Goal: Complete application form

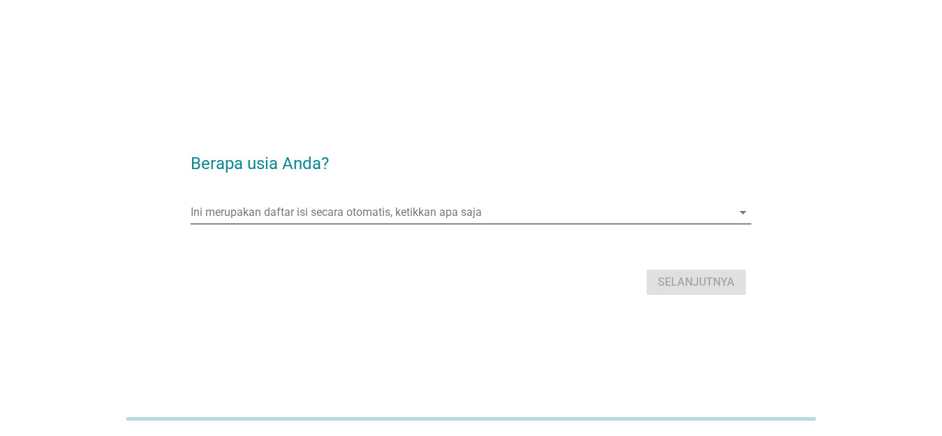
click at [544, 216] on input "Ini merupakan daftar isi secara otomatis, ketikkan apa saja" at bounding box center [461, 212] width 541 height 22
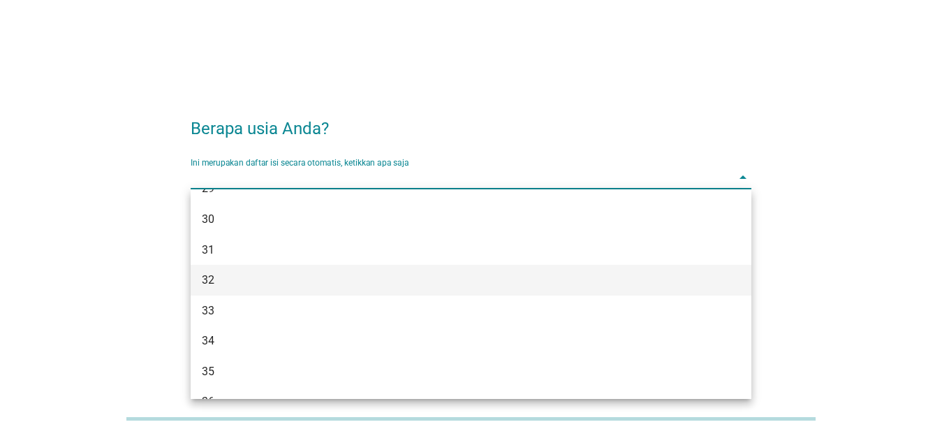
scroll to position [428, 0]
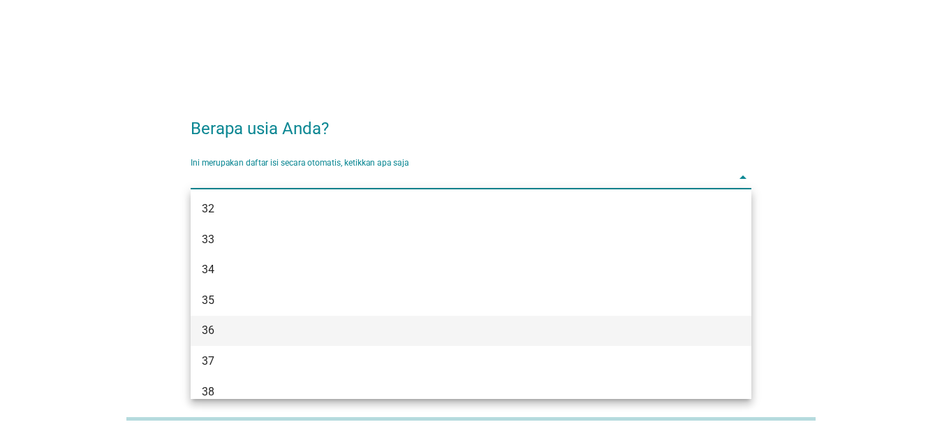
click at [509, 333] on div "36" at bounding box center [449, 330] width 494 height 17
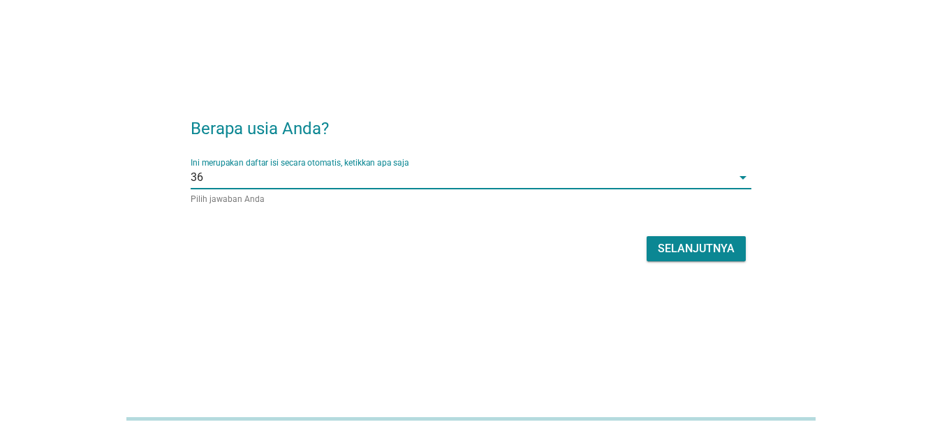
click at [661, 244] on div "Selanjutnya" at bounding box center [696, 248] width 77 height 17
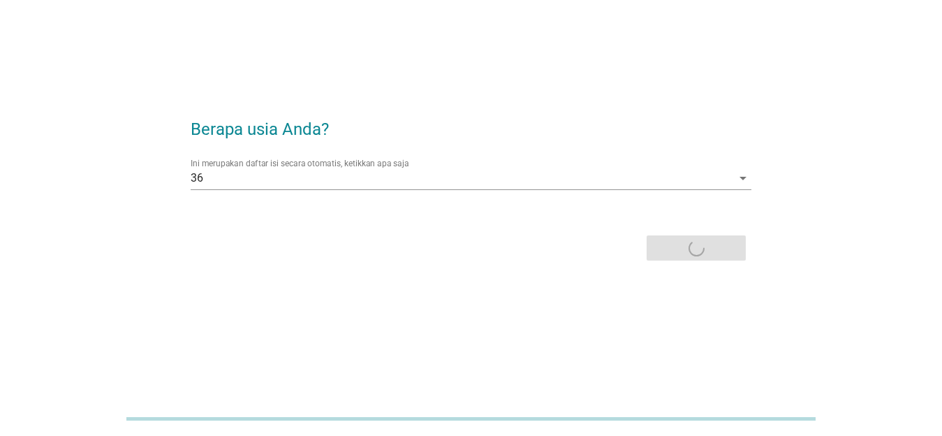
scroll to position [0, 0]
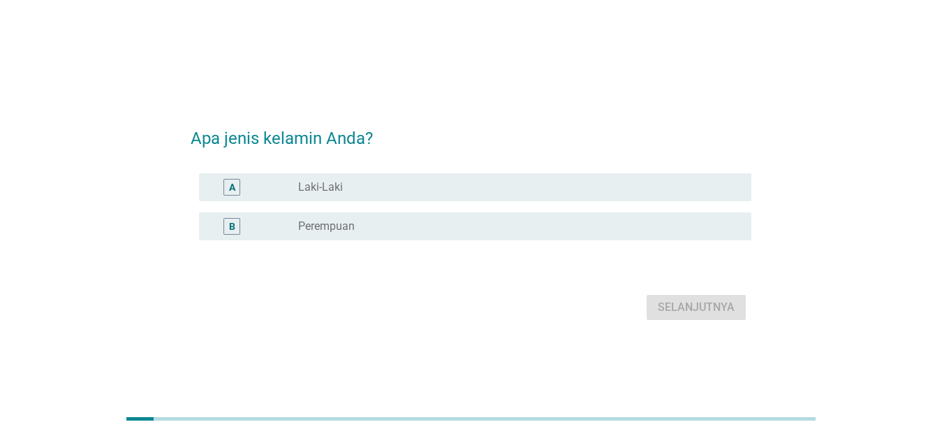
click at [604, 193] on div "radio_button_unchecked Laki-Laki" at bounding box center [513, 187] width 431 height 14
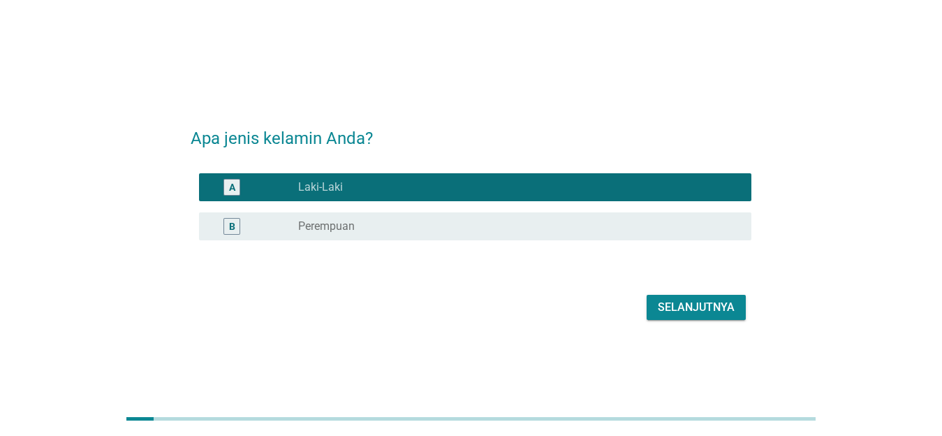
click at [706, 304] on div "Selanjutnya" at bounding box center [696, 307] width 77 height 17
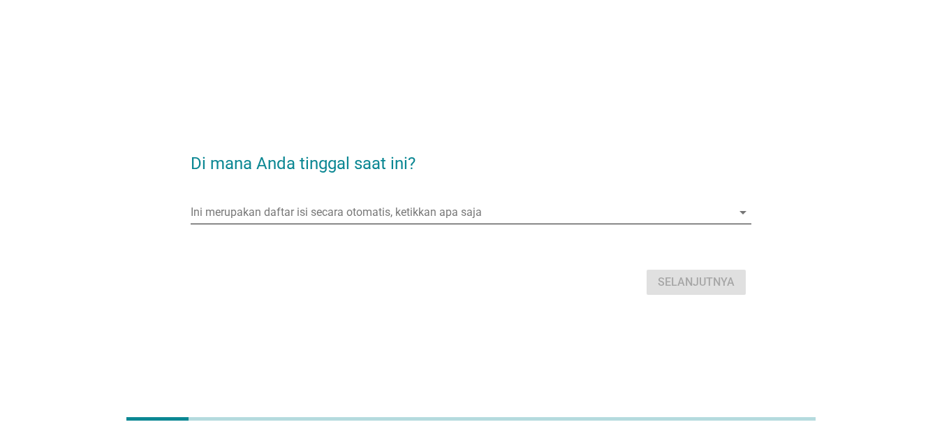
click at [476, 217] on input "Ini merupakan daftar isi secara otomatis, ketikkan apa saja" at bounding box center [461, 212] width 541 height 22
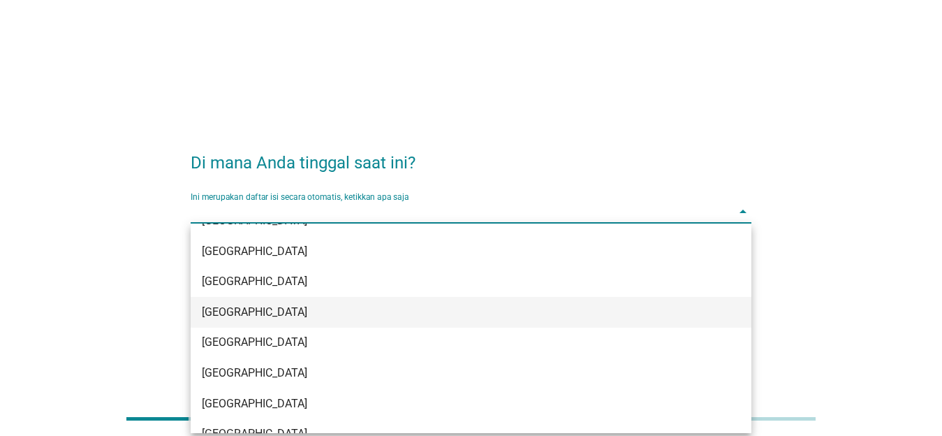
scroll to position [166, 0]
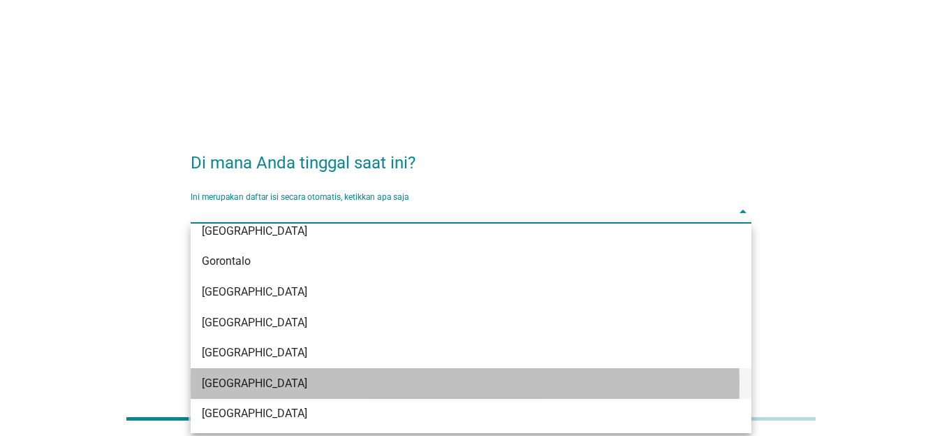
click at [414, 376] on div "[GEOGRAPHIC_DATA]" at bounding box center [449, 383] width 494 height 17
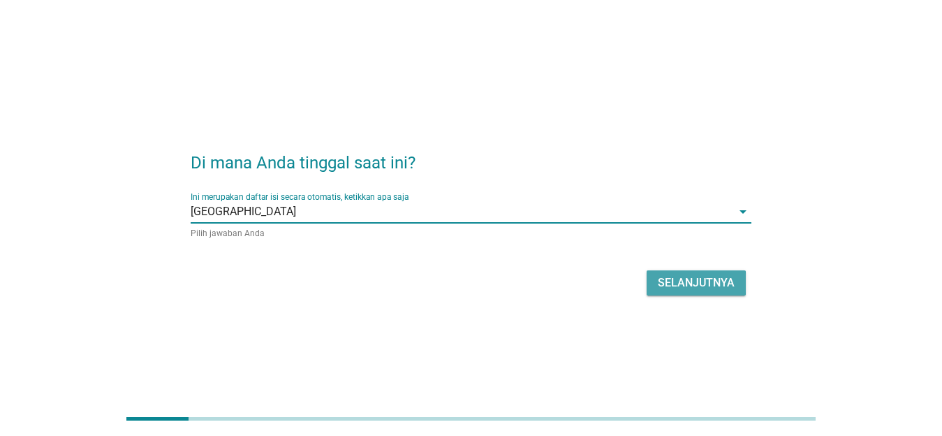
click at [711, 285] on div "Selanjutnya" at bounding box center [696, 283] width 77 height 17
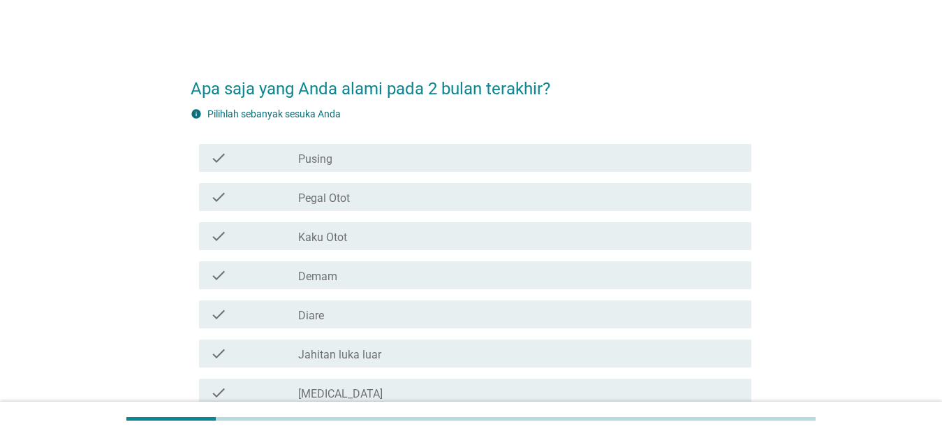
scroll to position [71, 0]
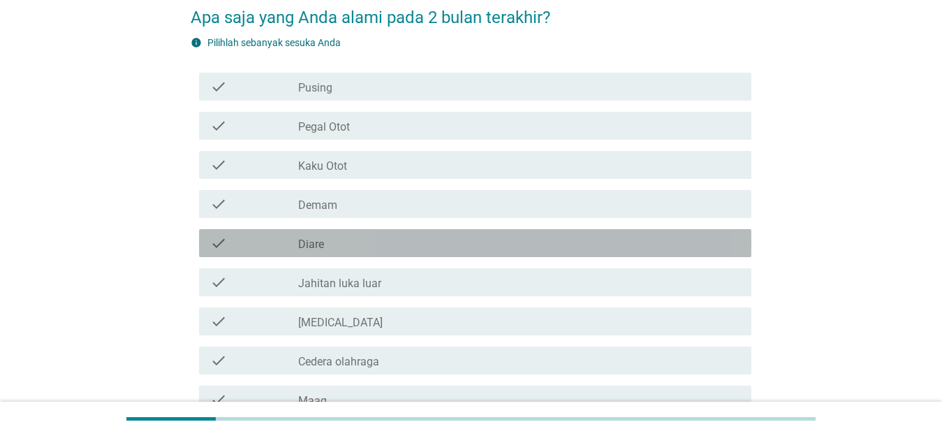
click at [562, 246] on div "check_box_outline_blank Diare" at bounding box center [519, 243] width 442 height 17
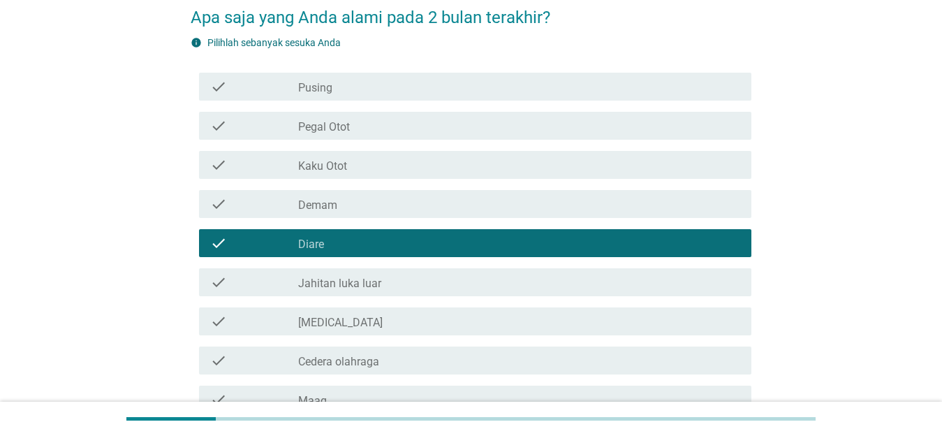
scroll to position [214, 0]
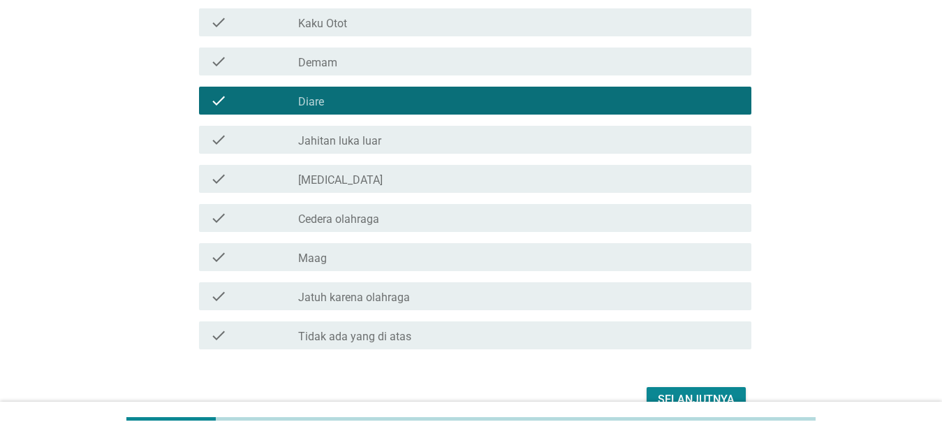
click at [432, 187] on div "check_box_outline_blank [MEDICAL_DATA]" at bounding box center [519, 178] width 442 height 17
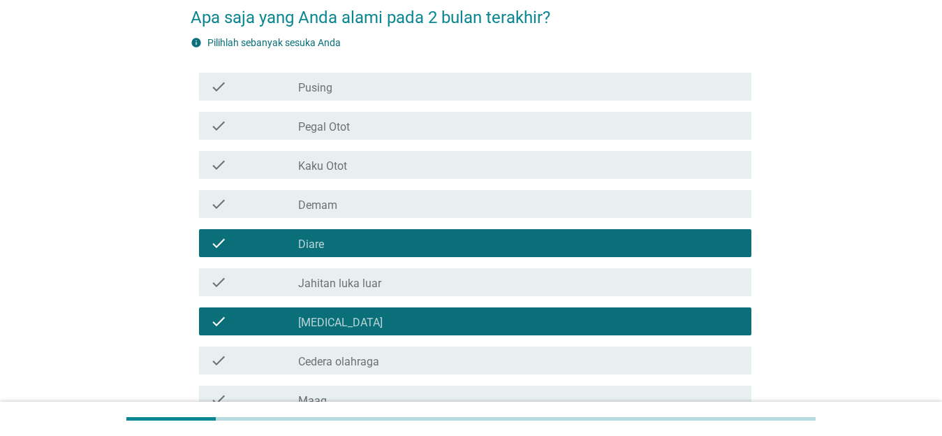
scroll to position [0, 0]
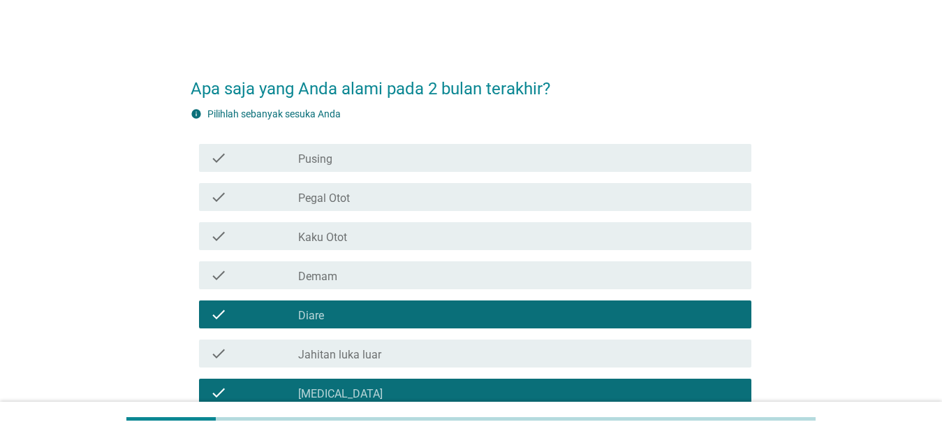
click at [409, 277] on div "check_box_outline_blank Demam" at bounding box center [519, 275] width 442 height 17
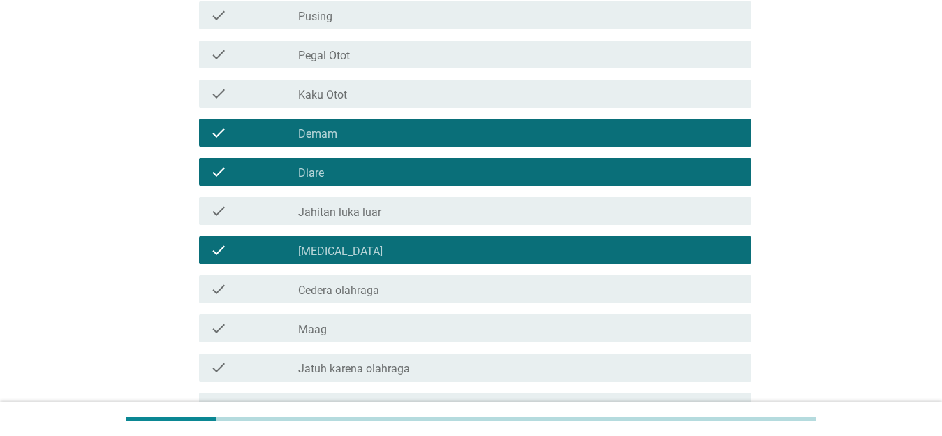
scroll to position [214, 0]
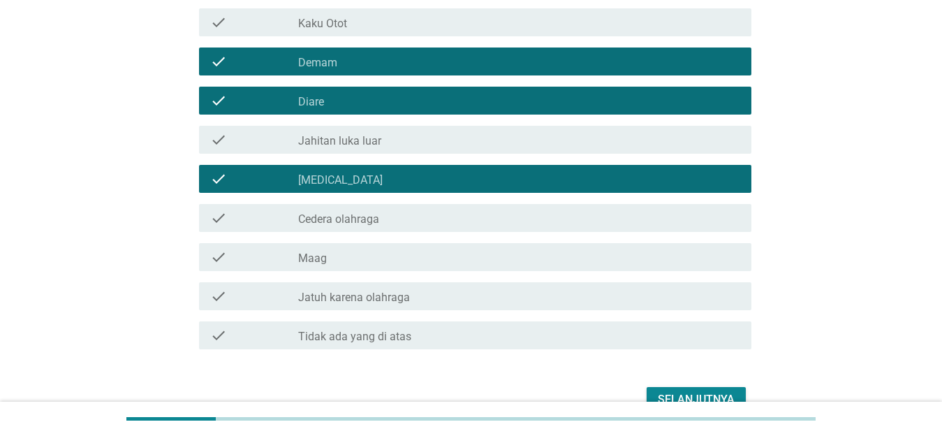
click at [465, 256] on div "check_box_outline_blank Maag" at bounding box center [519, 257] width 442 height 17
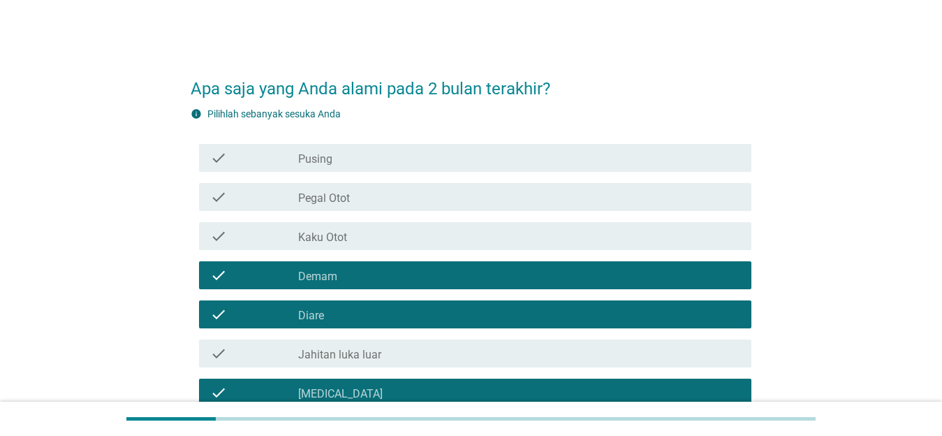
scroll to position [290, 0]
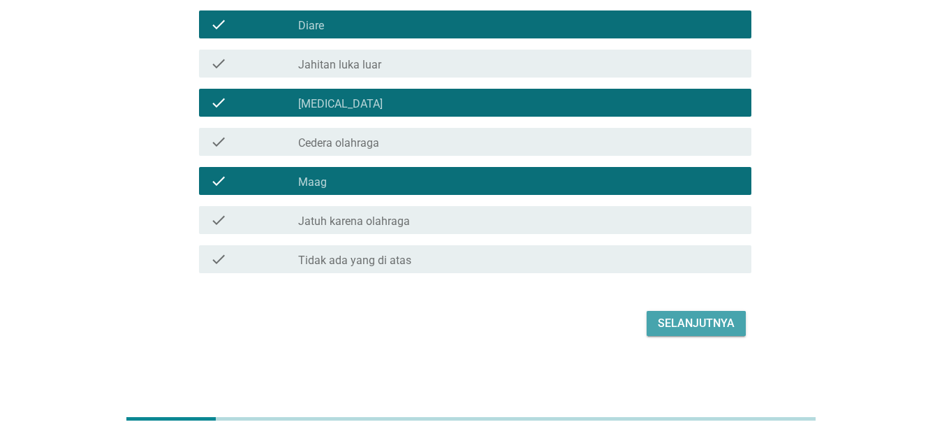
click at [689, 323] on div "Selanjutnya" at bounding box center [696, 323] width 77 height 17
